Goal: Information Seeking & Learning: Check status

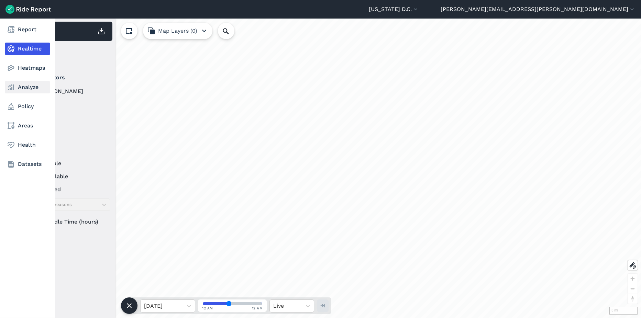
click at [29, 85] on link "Analyze" at bounding box center [27, 87] width 45 height 12
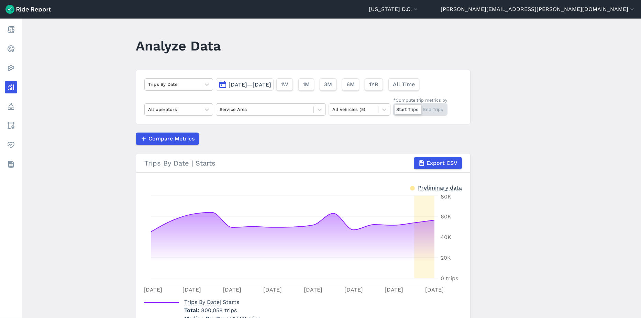
click at [249, 88] on button "[DATE]—[DATE]" at bounding box center [245, 84] width 58 height 12
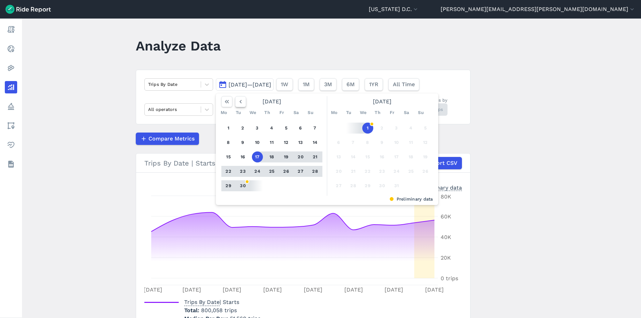
click at [242, 100] on icon "button" at bounding box center [240, 101] width 7 height 7
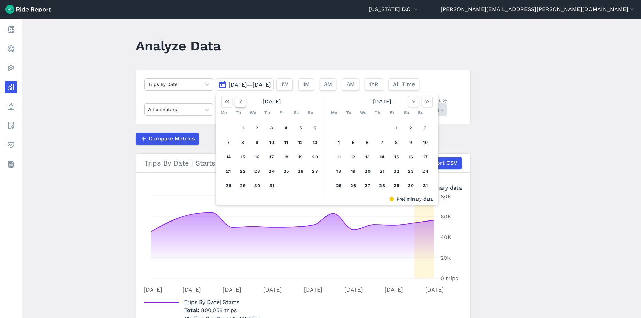
click at [242, 100] on icon "button" at bounding box center [240, 101] width 7 height 7
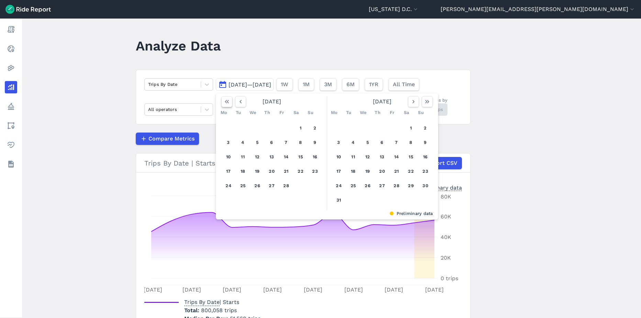
click at [225, 102] on icon "button" at bounding box center [226, 101] width 7 height 7
click at [411, 104] on icon "button" at bounding box center [413, 101] width 7 height 7
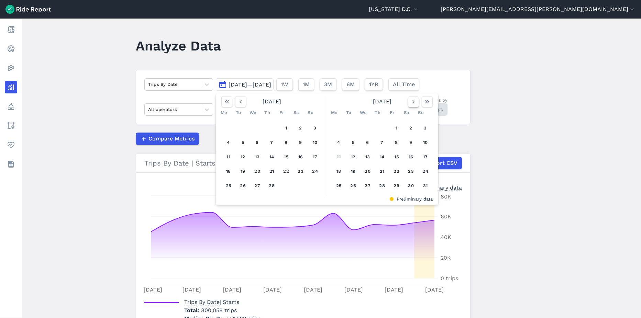
click at [411, 103] on icon "button" at bounding box center [413, 101] width 7 height 7
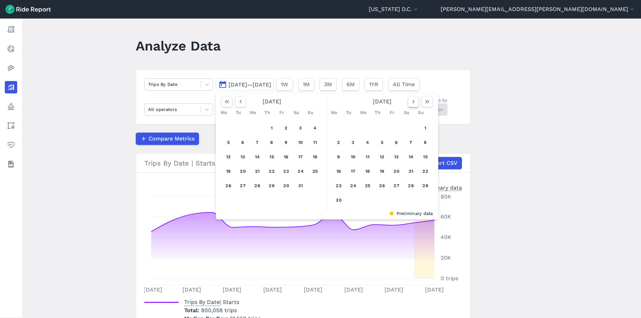
click at [411, 103] on icon "button" at bounding box center [413, 101] width 7 height 7
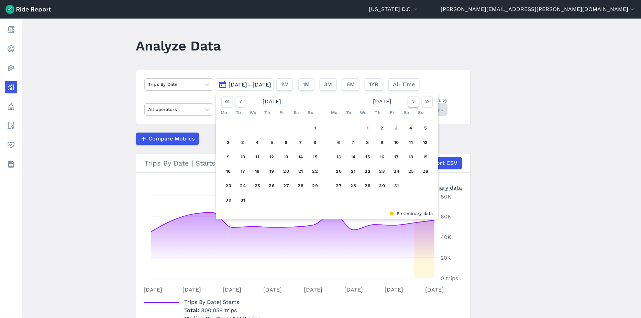
click at [411, 103] on icon "button" at bounding box center [413, 101] width 7 height 7
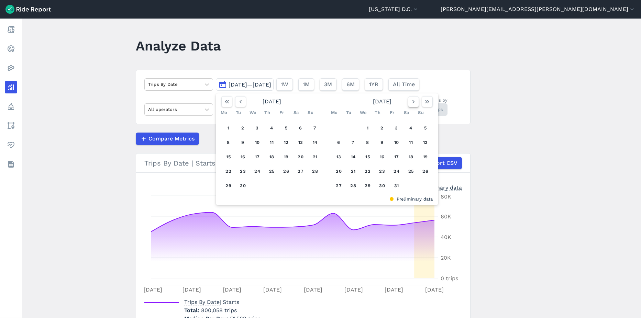
click at [411, 103] on icon "button" at bounding box center [413, 101] width 7 height 7
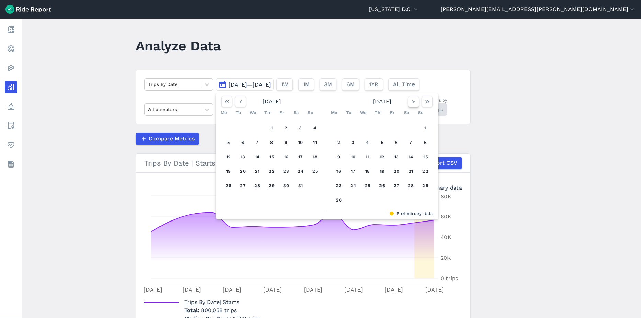
click at [411, 103] on icon "button" at bounding box center [413, 101] width 7 height 7
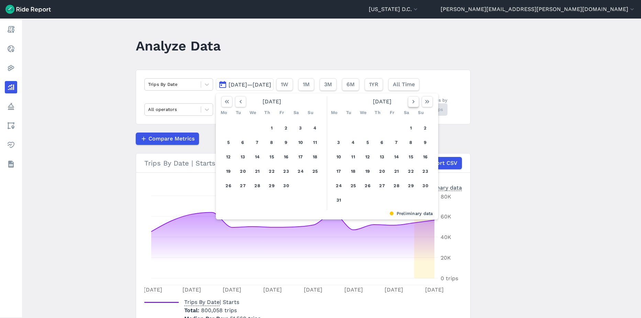
click at [411, 103] on icon "button" at bounding box center [413, 101] width 7 height 7
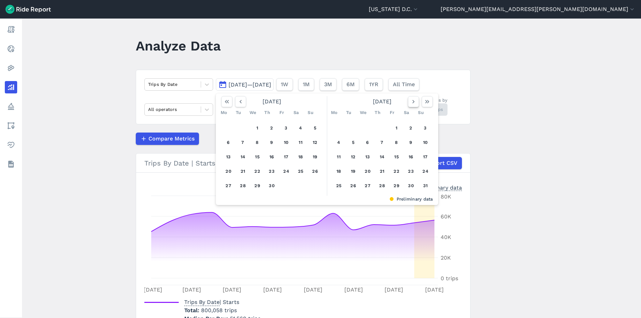
click at [411, 103] on icon "button" at bounding box center [413, 101] width 7 height 7
click at [412, 129] on button "1" at bounding box center [410, 128] width 11 height 11
click at [410, 108] on div "Mo Tu We Th Fr Sa Su" at bounding box center [382, 112] width 107 height 11
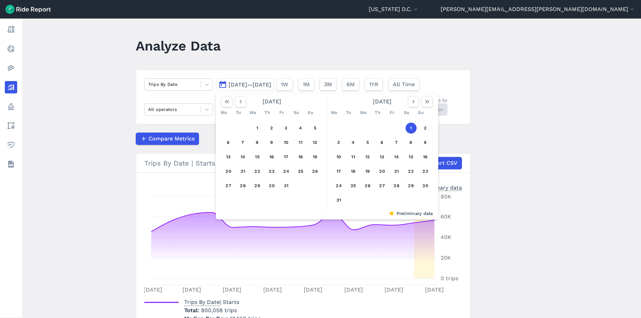
click at [410, 108] on div "Mo Tu We Th Fr Sa Su" at bounding box center [382, 112] width 107 height 11
click at [411, 106] on button "button" at bounding box center [413, 101] width 11 height 11
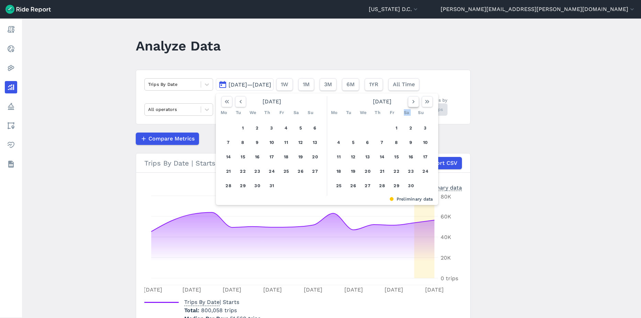
click at [411, 106] on button "button" at bounding box center [413, 101] width 11 height 11
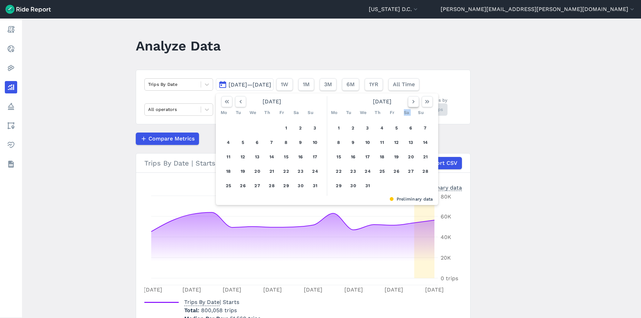
click at [411, 106] on button "button" at bounding box center [413, 101] width 11 height 11
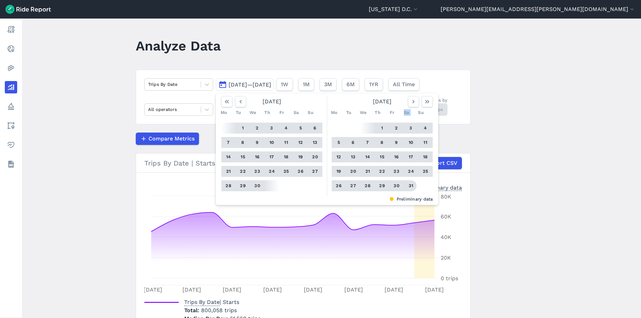
click at [410, 187] on button "31" at bounding box center [410, 185] width 11 height 11
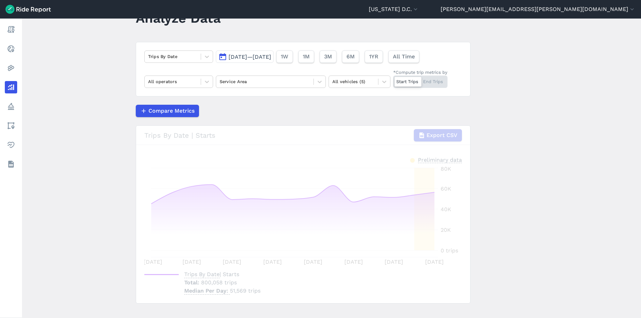
scroll to position [34, 0]
